Goal: Information Seeking & Learning: Learn about a topic

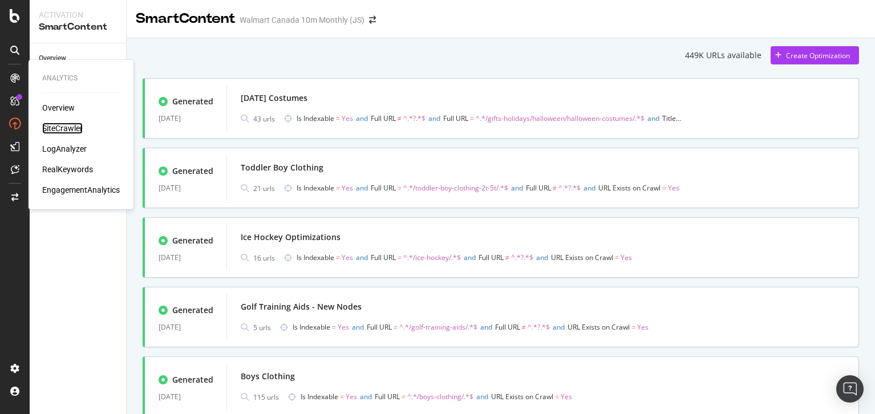
click at [59, 131] on div "SiteCrawler" at bounding box center [62, 128] width 40 height 11
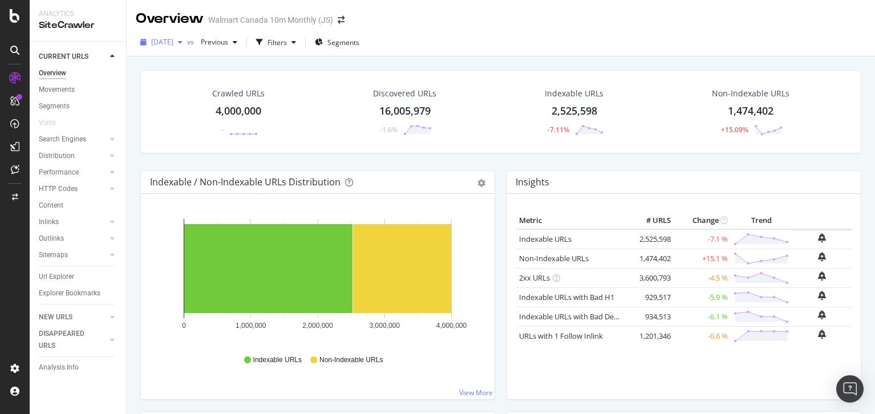
click at [173, 40] on span "[DATE]" at bounding box center [162, 42] width 22 height 10
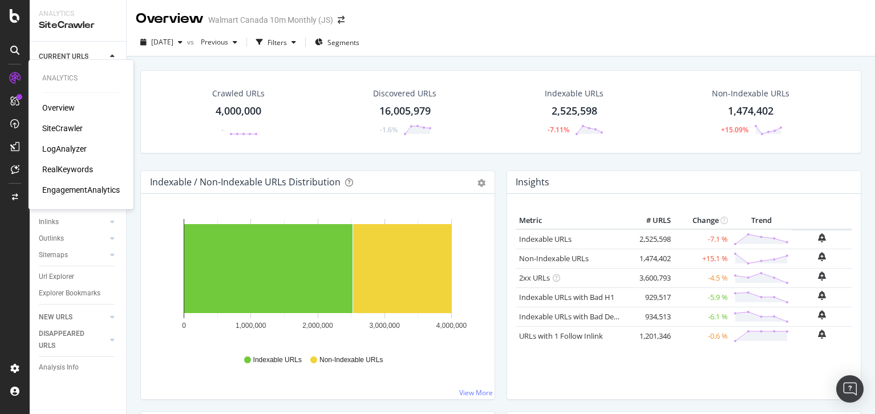
click at [69, 164] on div "RealKeywords" at bounding box center [67, 169] width 51 height 11
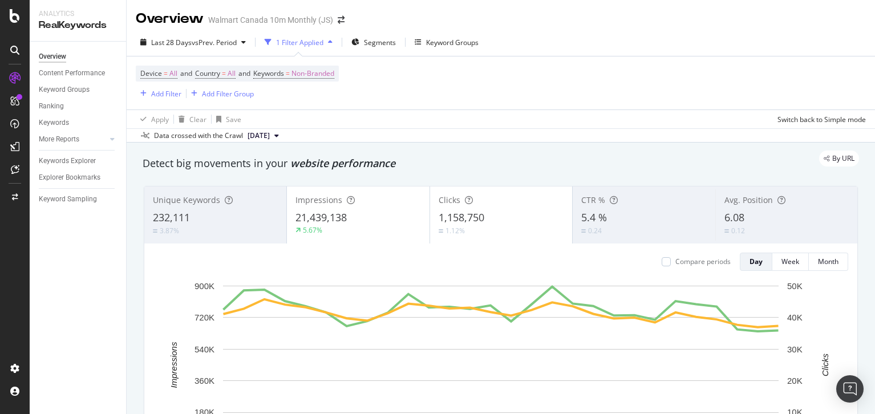
click at [490, 156] on div "By URL" at bounding box center [495, 159] width 728 height 16
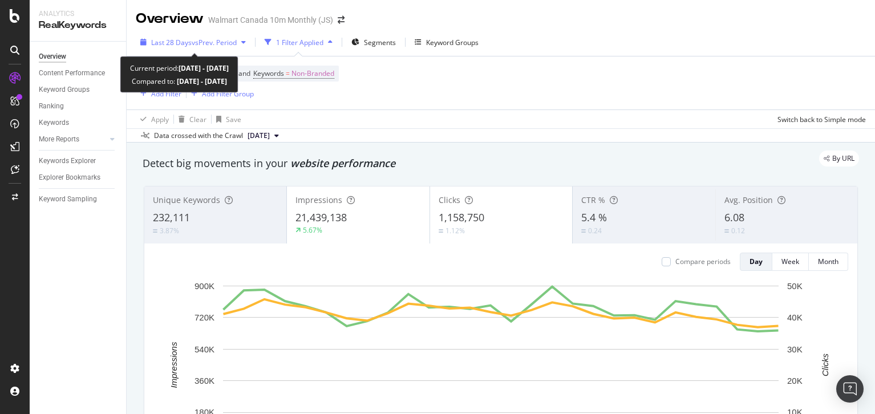
click at [200, 36] on div "Last 28 Days vs Prev. Period" at bounding box center [193, 42] width 115 height 17
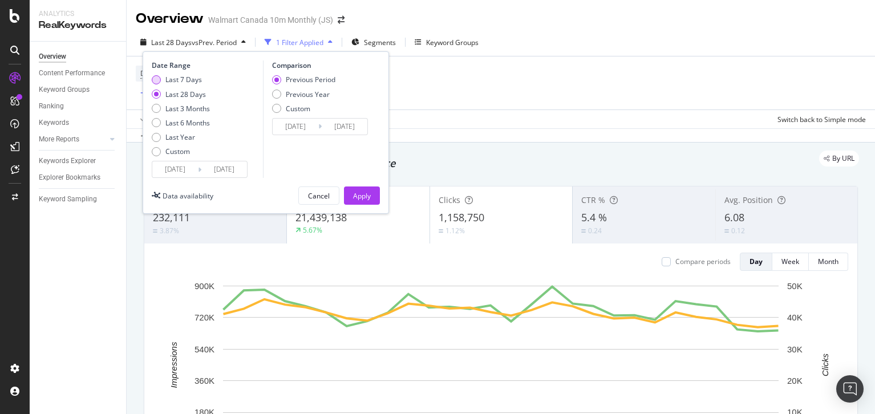
click at [184, 76] on div "Last 7 Days" at bounding box center [183, 80] width 37 height 10
type input "[DATE]"
click at [368, 201] on div "Apply" at bounding box center [362, 195] width 18 height 17
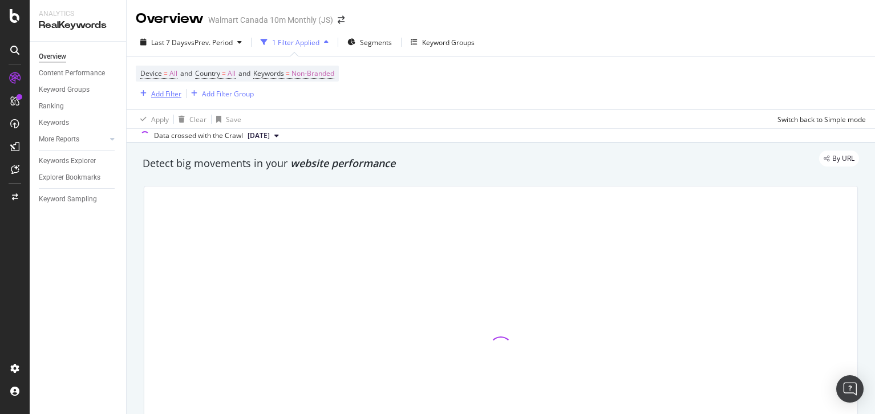
click at [158, 94] on div "Add Filter" at bounding box center [166, 94] width 30 height 10
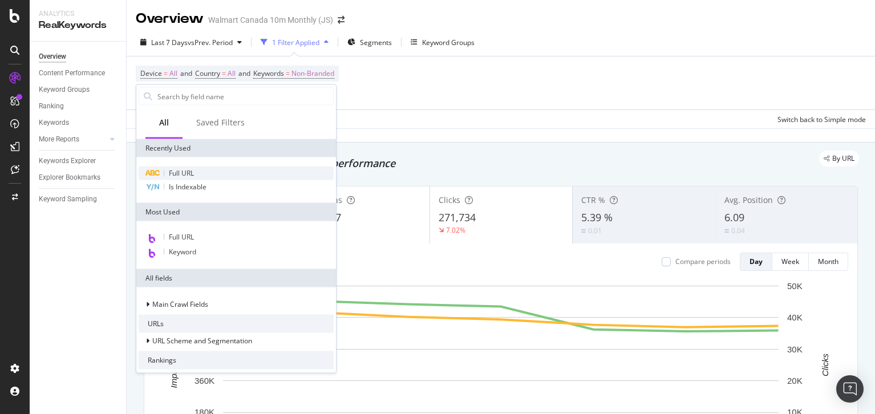
click at [198, 175] on div "Full URL" at bounding box center [236, 174] width 195 height 14
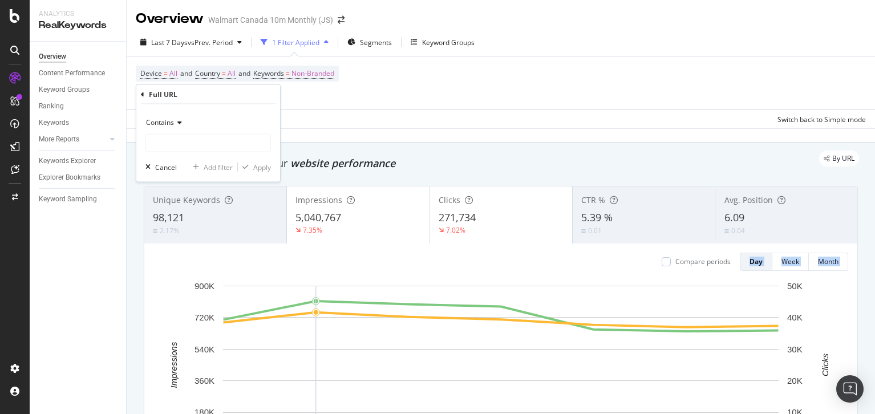
drag, startPoint x: 291, startPoint y: 335, endPoint x: 219, endPoint y: 226, distance: 130.8
click at [219, 226] on div "Unique Keywords 98,121 2.17% Impressions 5,040,767 7.35% Clicks 271,734 7.02% C…" at bounding box center [500, 347] width 713 height 323
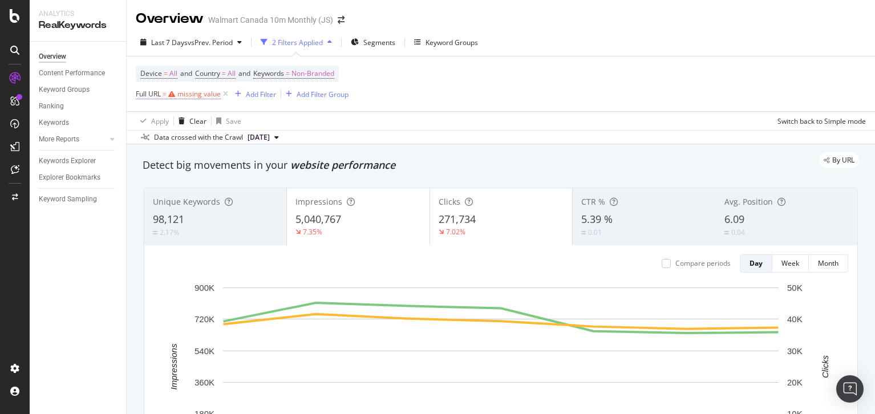
click at [195, 92] on div "missing value" at bounding box center [198, 94] width 43 height 10
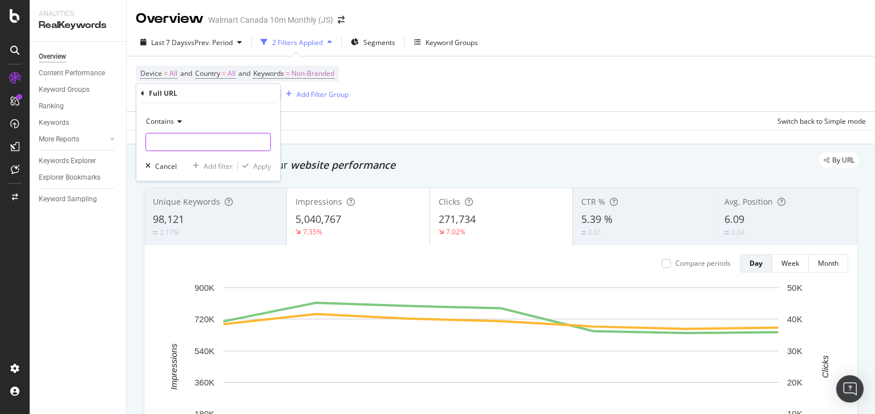
click at [185, 140] on input "text" at bounding box center [208, 142] width 124 height 18
type input "/sports-rec/"
click at [259, 168] on div "Apply" at bounding box center [262, 166] width 18 height 10
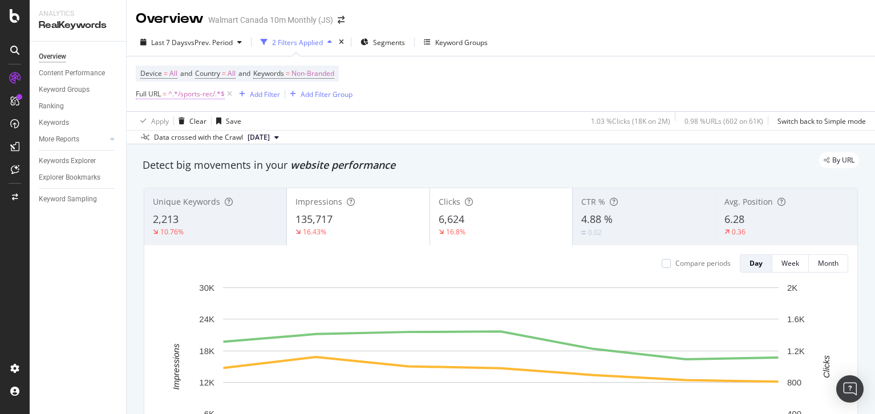
click at [183, 92] on span "^.*/sports-rec/.*$" at bounding box center [196, 94] width 56 height 16
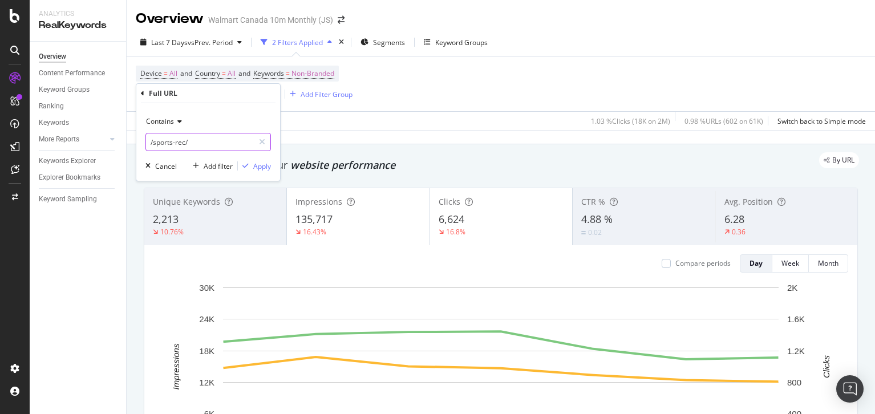
click at [188, 139] on input "/sports-rec/" at bounding box center [200, 142] width 108 height 18
type input "/toys/"
click at [252, 172] on div "Contains /toys/ Cancel Add filter Apply" at bounding box center [208, 142] width 144 height 78
click at [258, 165] on div "Apply" at bounding box center [262, 166] width 18 height 10
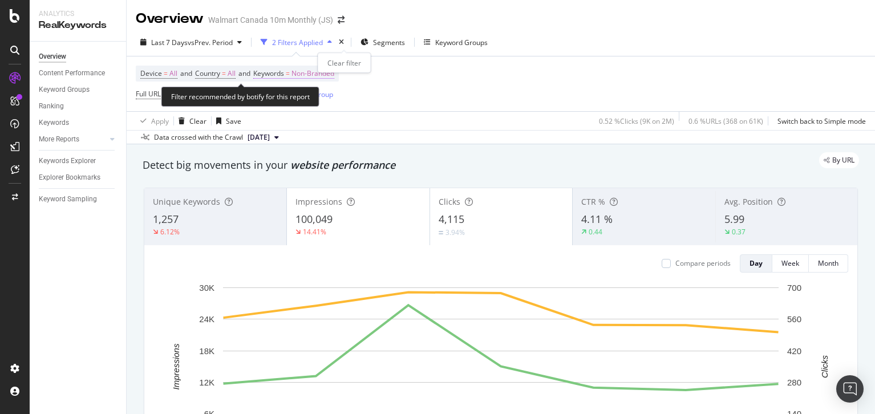
click at [327, 72] on span "Non-Branded" at bounding box center [312, 74] width 43 height 16
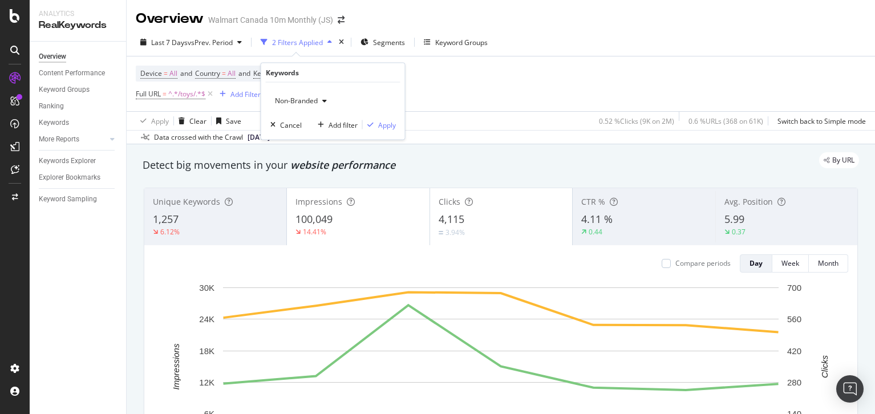
click at [309, 98] on span "Non-Branded" at bounding box center [293, 101] width 47 height 10
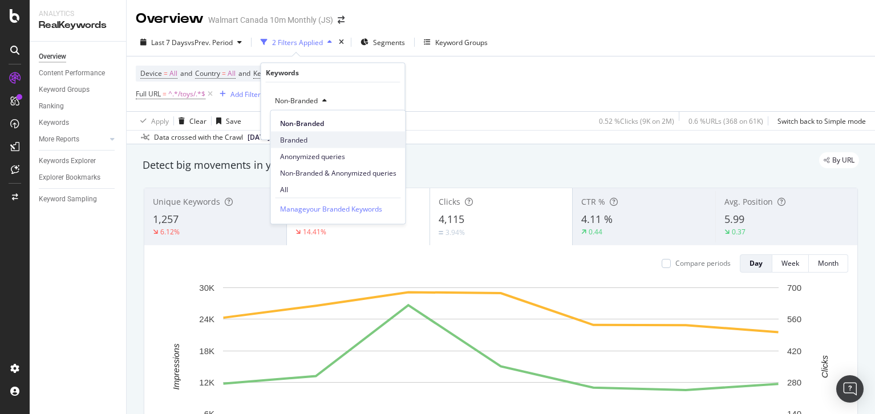
click at [317, 135] on span "Branded" at bounding box center [338, 140] width 116 height 10
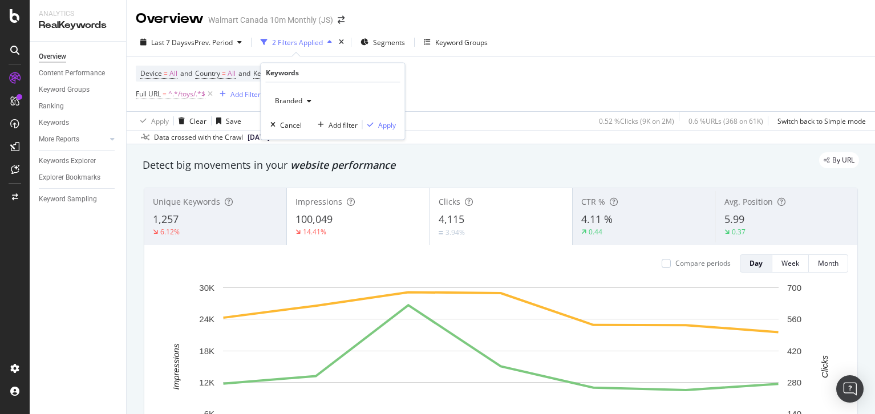
click at [388, 118] on div "Branded Cancel Add filter Apply" at bounding box center [333, 111] width 144 height 57
click at [388, 124] on div "Apply" at bounding box center [387, 125] width 18 height 10
